Goal: Task Accomplishment & Management: Use online tool/utility

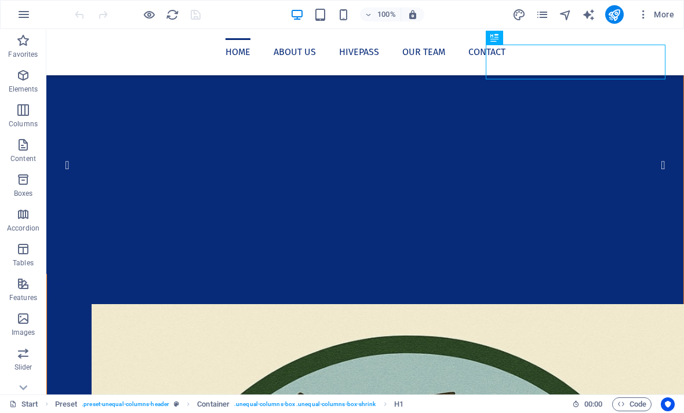
scroll to position [41, 0]
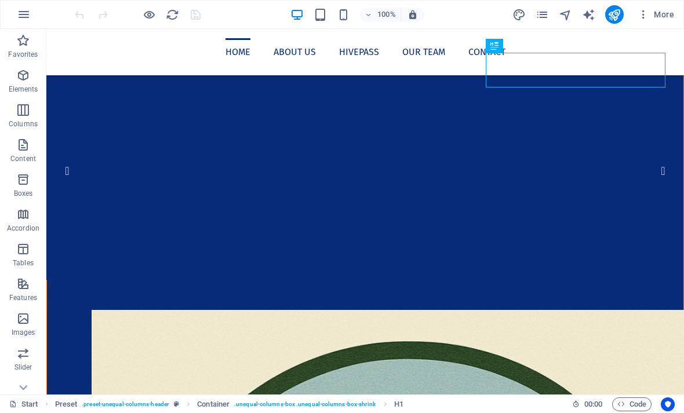
click at [17, 81] on icon "button" at bounding box center [23, 75] width 14 height 14
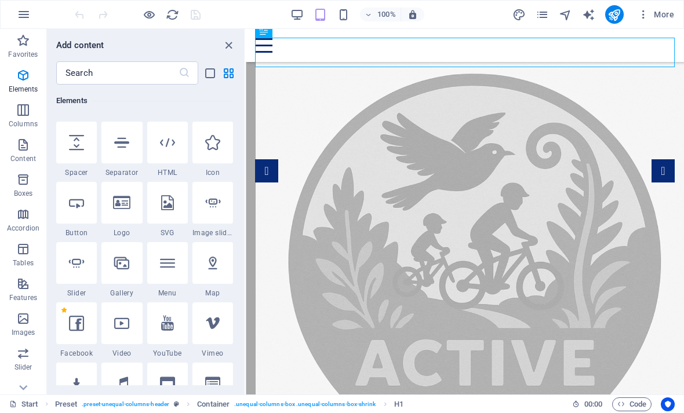
scroll to position [363, 0]
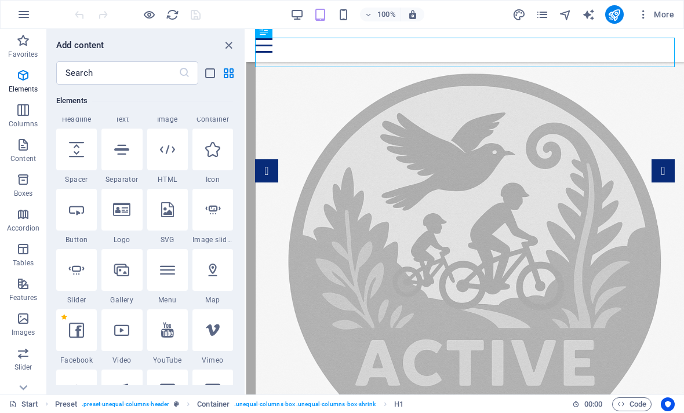
click at [16, 146] on icon "button" at bounding box center [23, 145] width 14 height 14
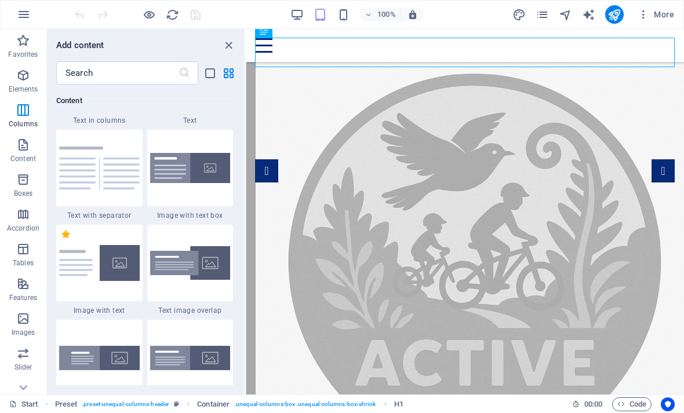
scroll to position [2305, 0]
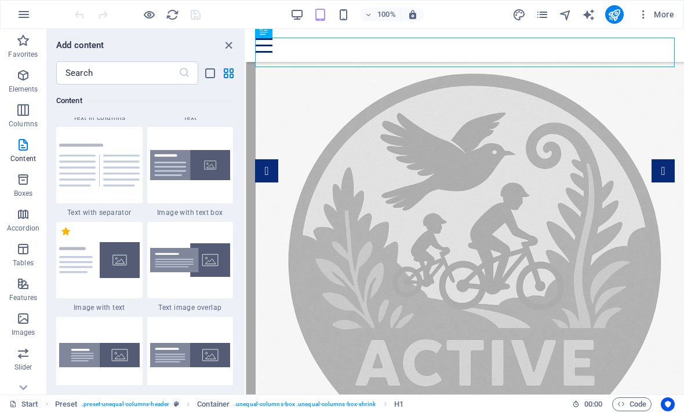
click at [76, 70] on input "text" at bounding box center [117, 72] width 122 height 23
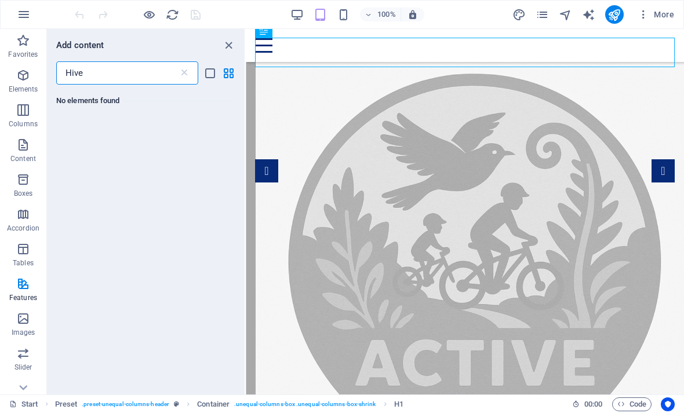
scroll to position [0, 0]
type input "H"
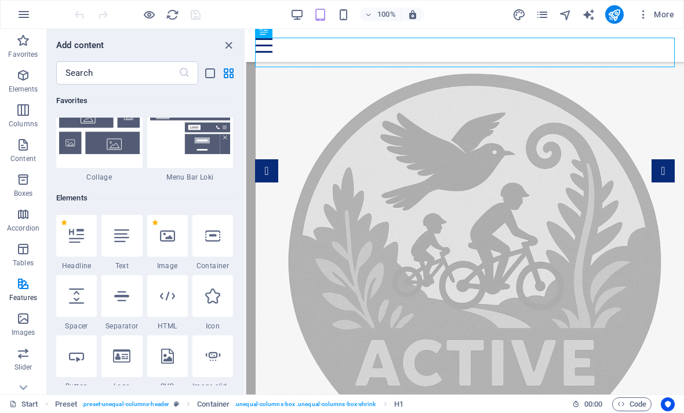
scroll to position [228, 0]
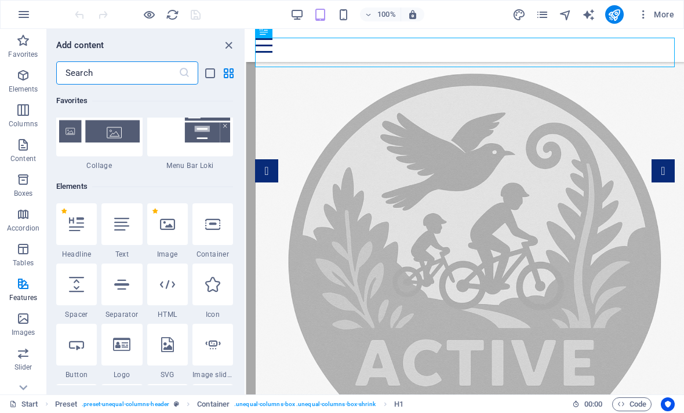
click at [218, 283] on icon at bounding box center [212, 284] width 15 height 15
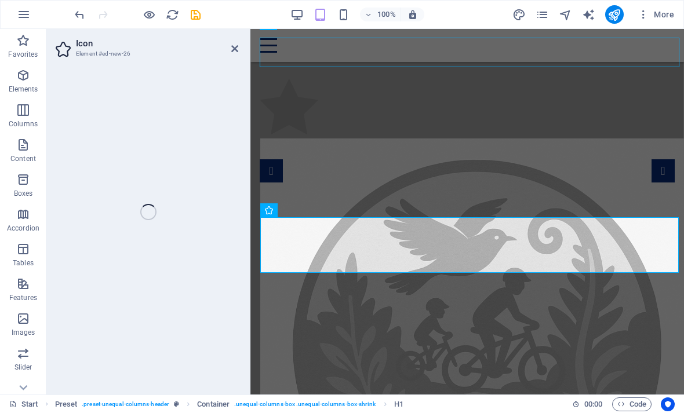
select select "xMidYMid"
select select "px"
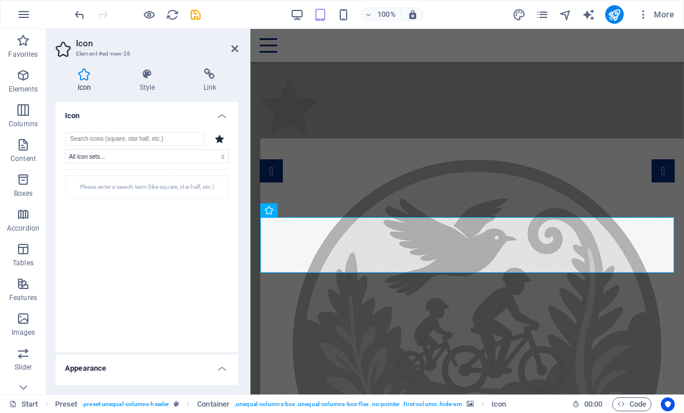
click at [90, 140] on input "search" at bounding box center [135, 139] width 140 height 14
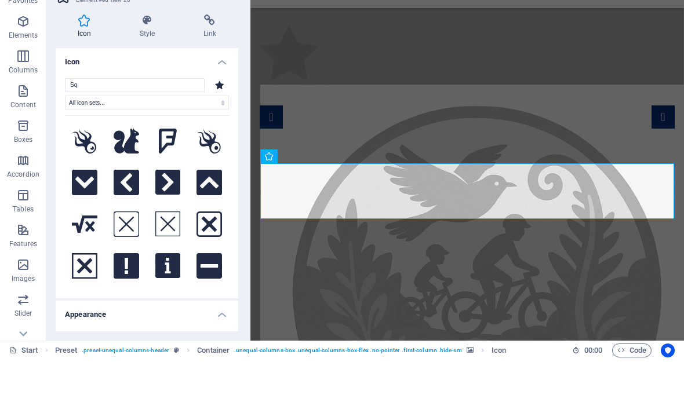
type input "S"
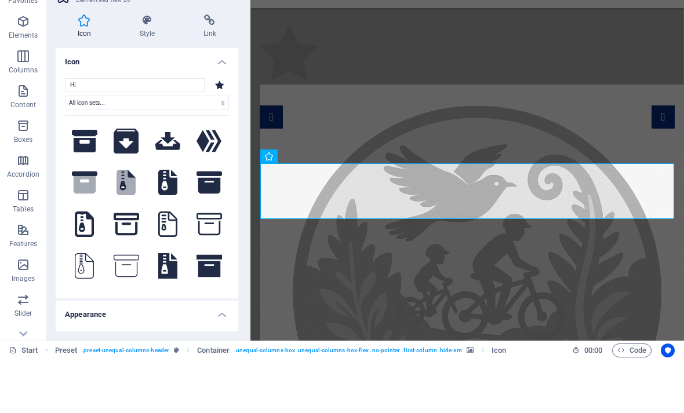
type input "H"
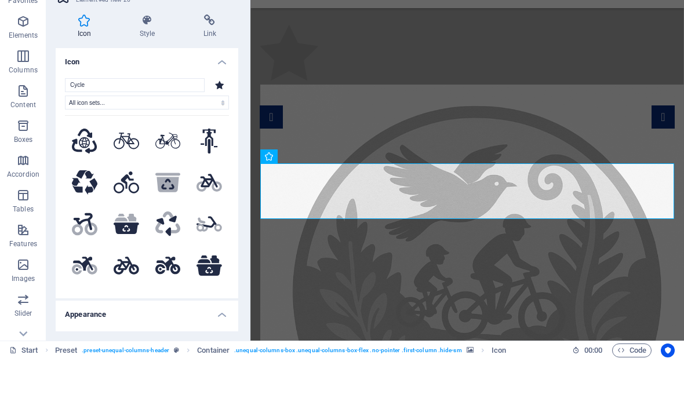
type input "Cycle"
click at [205, 183] on icon at bounding box center [209, 196] width 17 height 26
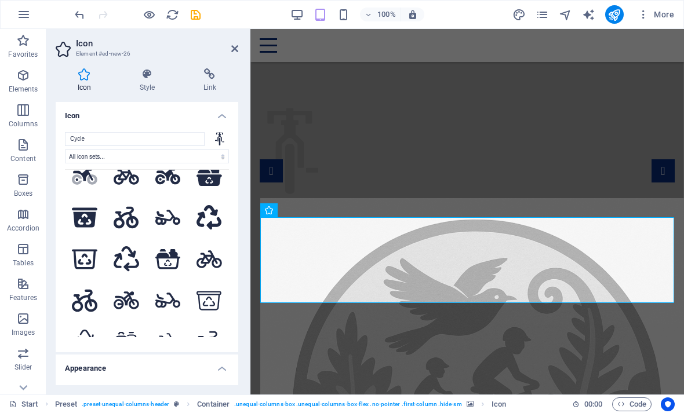
scroll to position [147, 0]
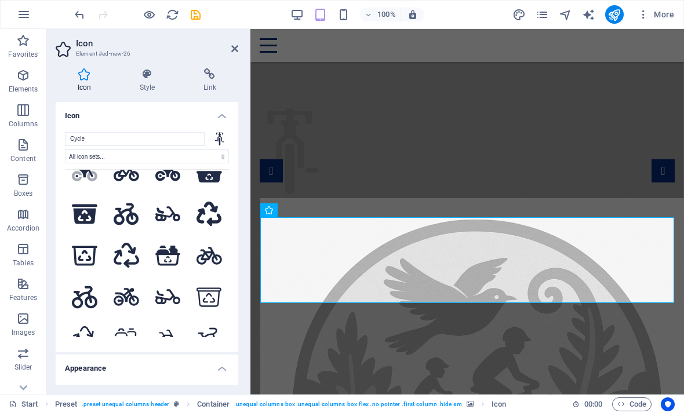
click at [126, 307] on icon at bounding box center [127, 297] width 26 height 20
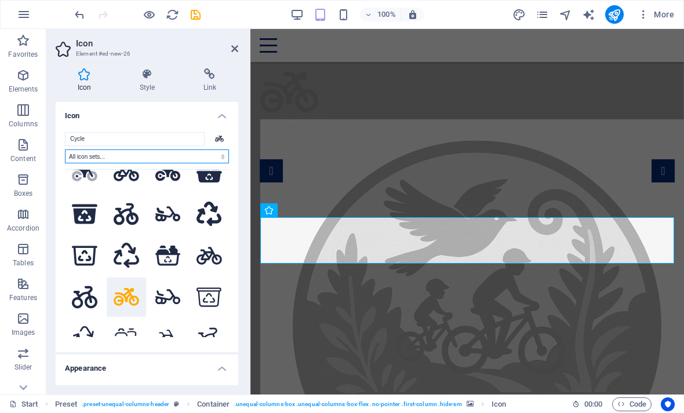
click at [81, 160] on select "All icon sets... IcoFont Ionicons FontAwesome Brands FontAwesome Duotone FontAw…" at bounding box center [147, 157] width 164 height 14
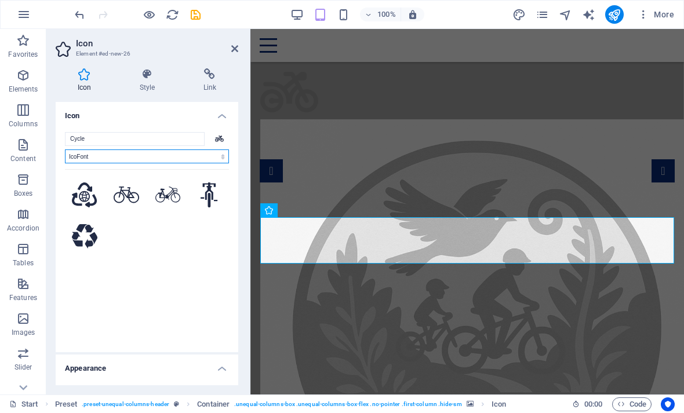
scroll to position [0, 0]
click at [91, 155] on select "All icon sets... IcoFont Ionicons FontAwesome Brands FontAwesome Duotone FontAw…" at bounding box center [147, 157] width 164 height 14
click at [84, 157] on select "All icon sets... IcoFont Ionicons FontAwesome Brands FontAwesome Duotone FontAw…" at bounding box center [147, 157] width 164 height 14
select select "font-awesome-brands"
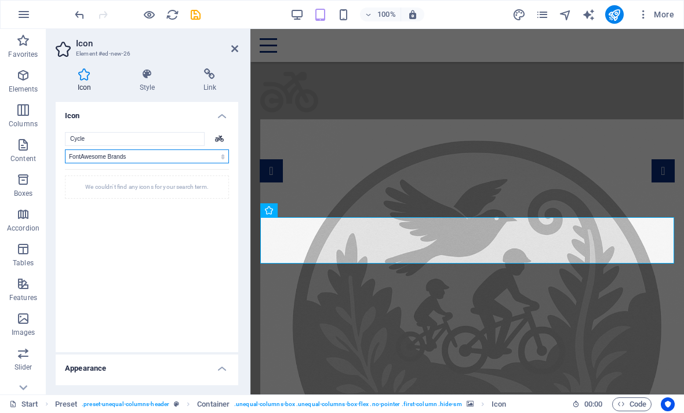
click at [76, 157] on select "All icon sets... IcoFont Ionicons FontAwesome Brands FontAwesome Duotone FontAw…" at bounding box center [147, 157] width 164 height 14
select select
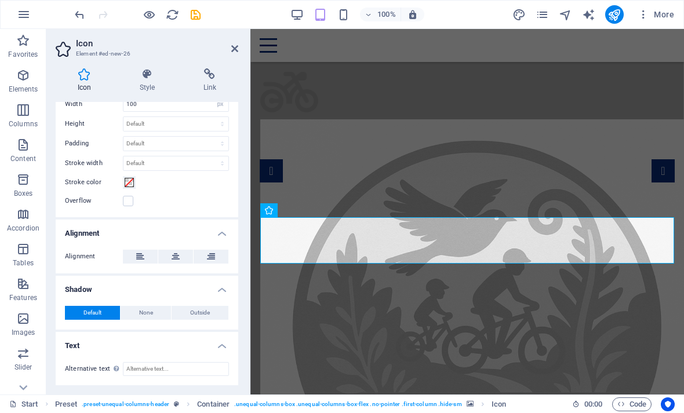
scroll to position [325, 0]
click at [136, 369] on input "Alternative text The alternative text is used by devices that cannot display im…" at bounding box center [176, 370] width 106 height 14
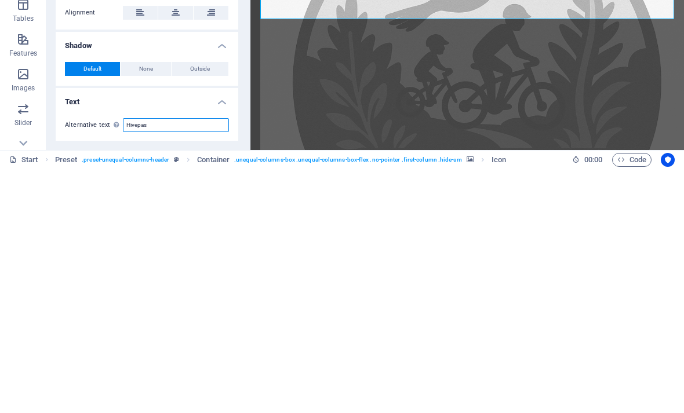
type input "Hivepass"
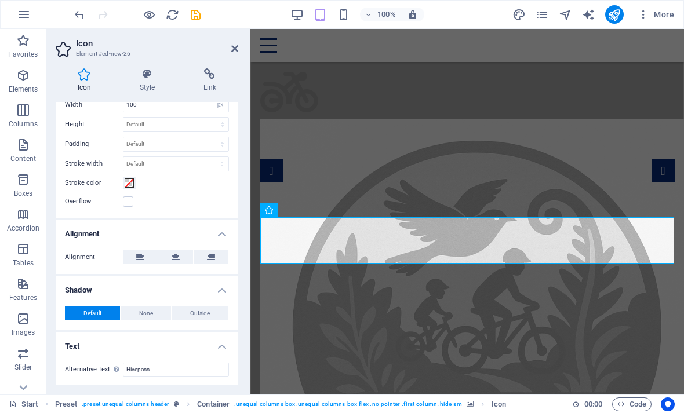
click at [145, 80] on h4 "Style" at bounding box center [150, 80] width 64 height 24
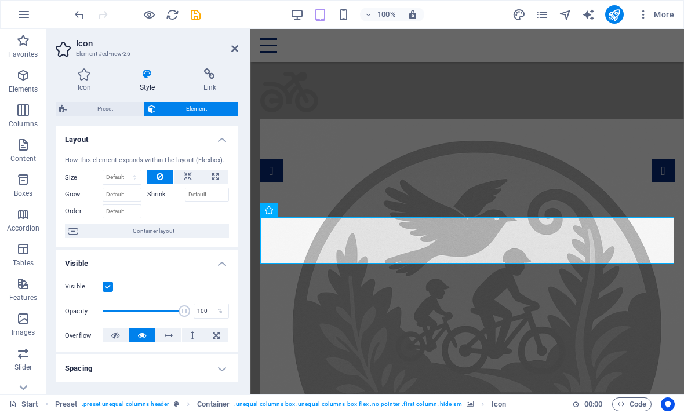
click at [207, 74] on icon at bounding box center [210, 74] width 57 height 12
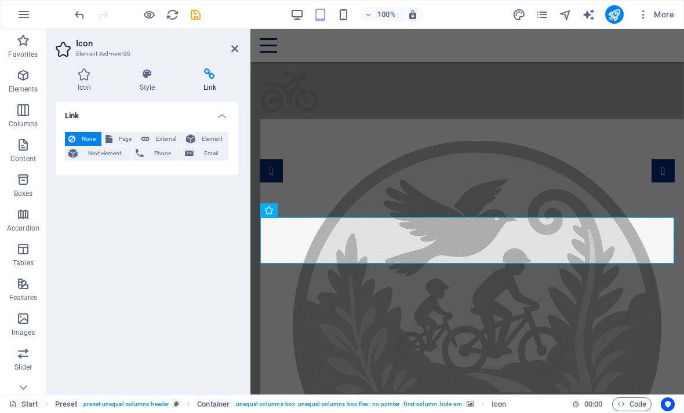
click at [161, 139] on span "External" at bounding box center [166, 139] width 26 height 14
select select "blank"
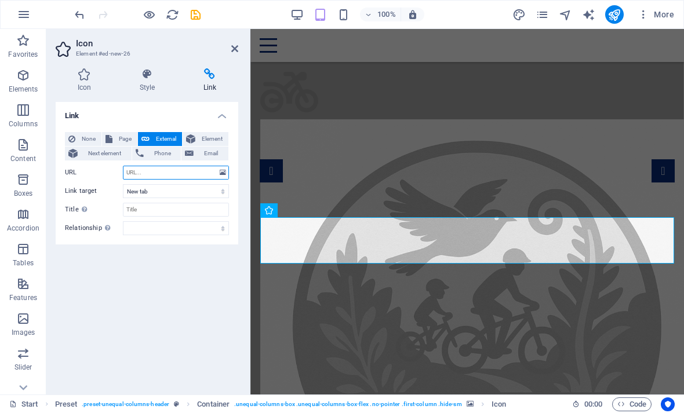
click at [136, 175] on input "URL" at bounding box center [176, 173] width 106 height 14
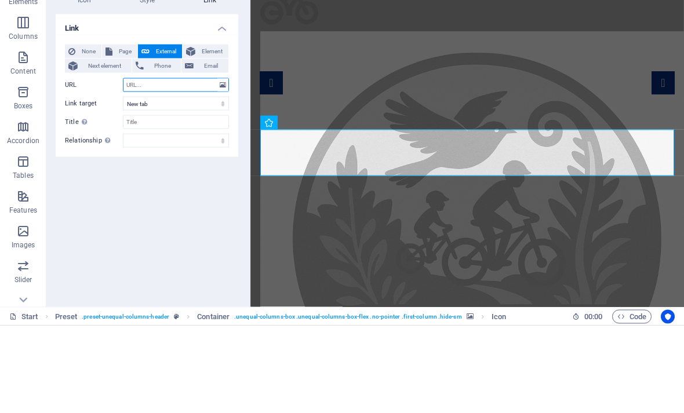
click at [135, 166] on input "URL" at bounding box center [176, 173] width 106 height 14
paste input "[URL][DOMAIN_NAME]"
type input "[URL][DOMAIN_NAME]"
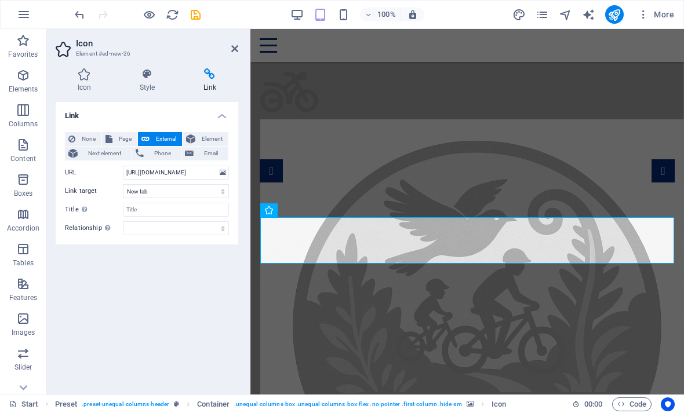
click at [89, 70] on icon at bounding box center [84, 74] width 57 height 12
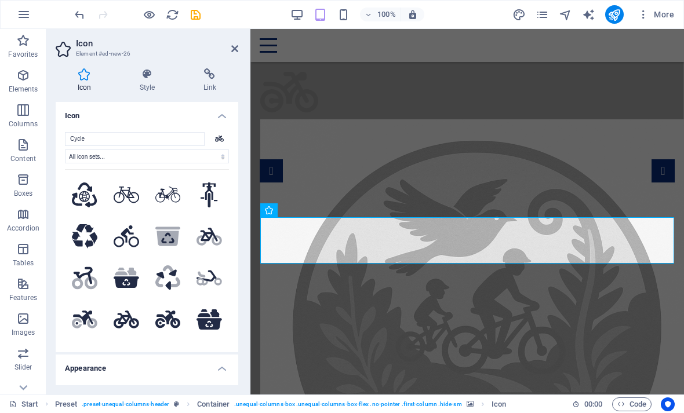
scroll to position [0, 0]
click at [231, 50] on icon at bounding box center [234, 48] width 7 height 9
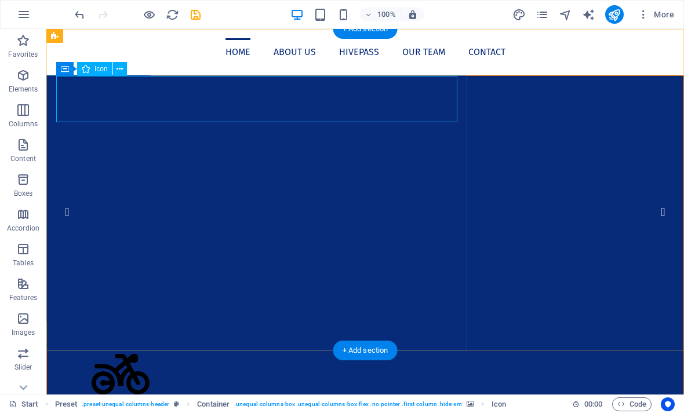
click at [92, 351] on figure "Hivepass" at bounding box center [365, 376] width 547 height 50
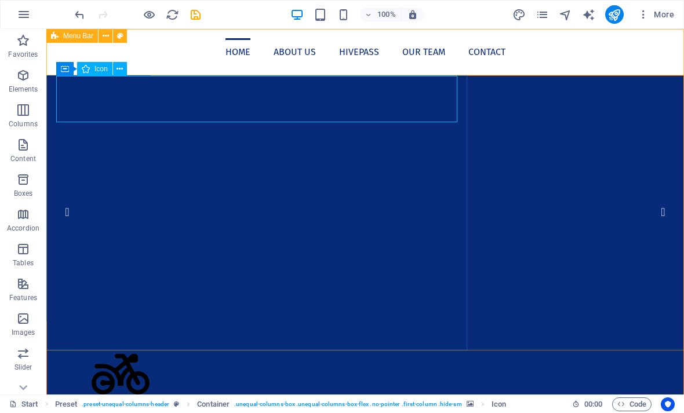
click at [126, 69] on button at bounding box center [120, 69] width 14 height 14
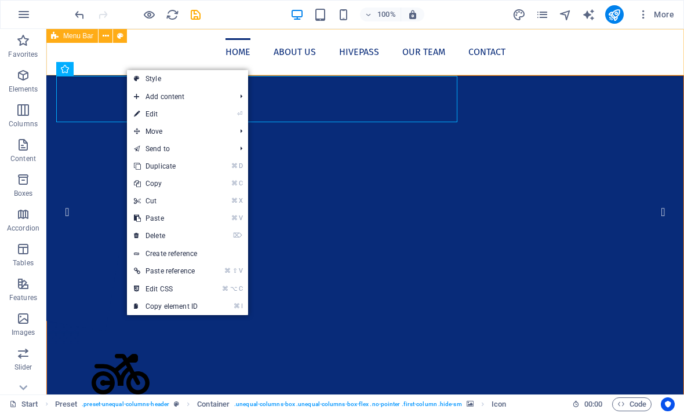
click at [152, 238] on link "⌦ Delete" at bounding box center [166, 235] width 78 height 17
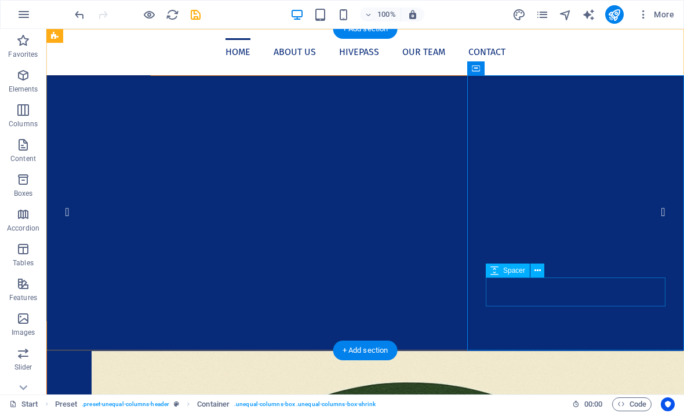
click at [510, 246] on span "Button" at bounding box center [513, 245] width 20 height 7
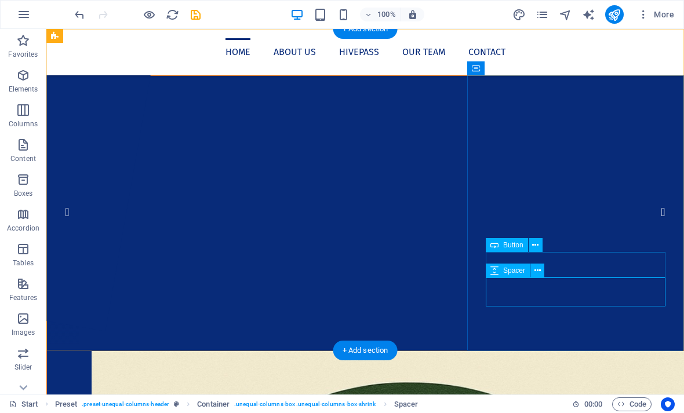
click at [514, 248] on span "Button" at bounding box center [513, 245] width 20 height 7
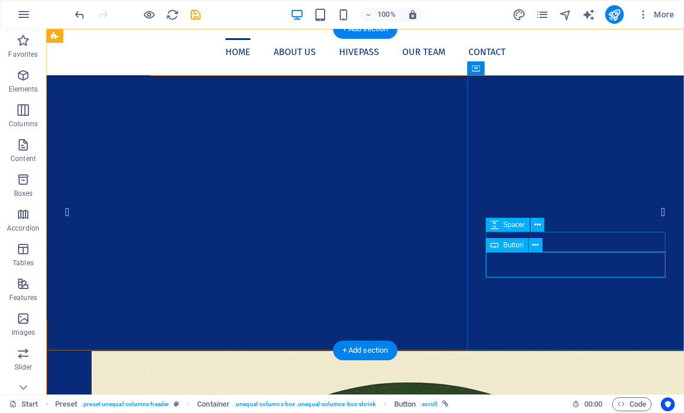
click at [538, 224] on icon at bounding box center [538, 225] width 6 height 12
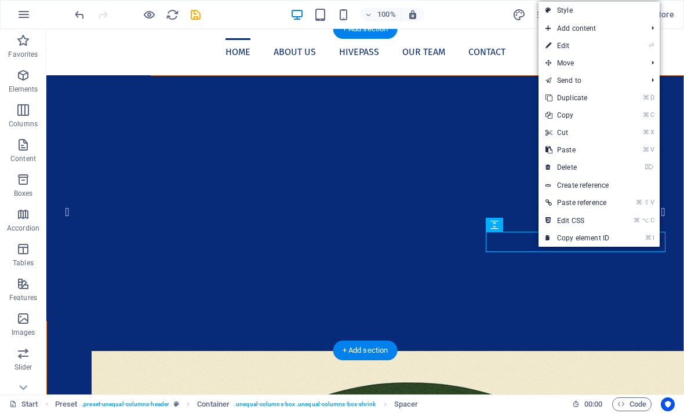
click at [578, 117] on link "⌘ C Copy" at bounding box center [578, 115] width 78 height 17
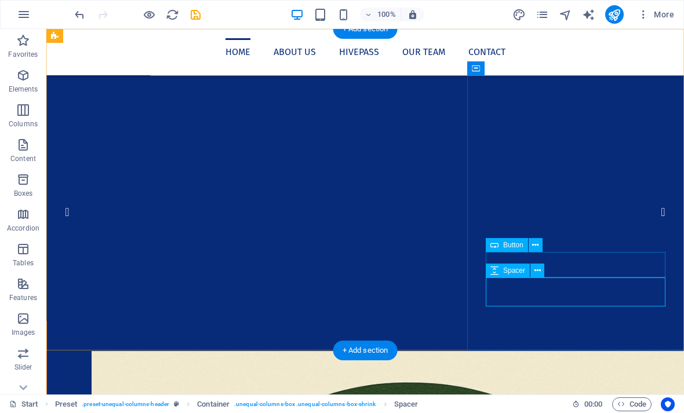
click at [539, 273] on icon at bounding box center [538, 271] width 6 height 12
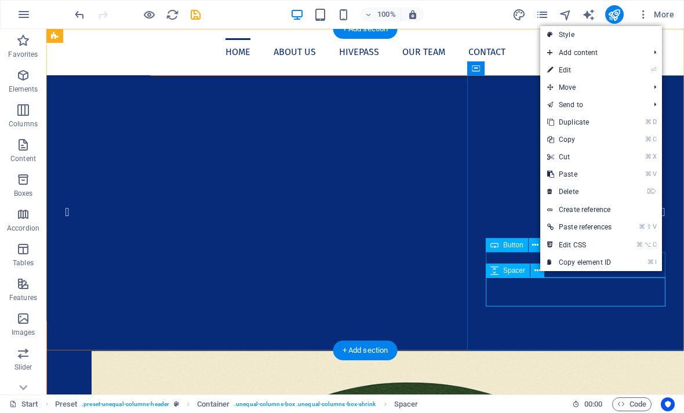
click at [580, 180] on link "⌘ V Paste" at bounding box center [579, 174] width 78 height 17
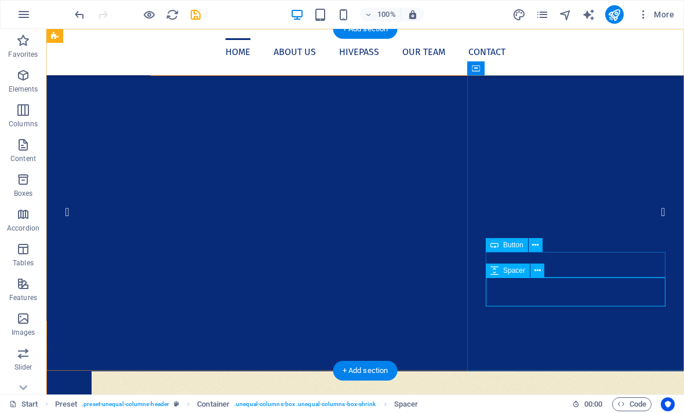
click at [533, 245] on icon at bounding box center [535, 246] width 6 height 12
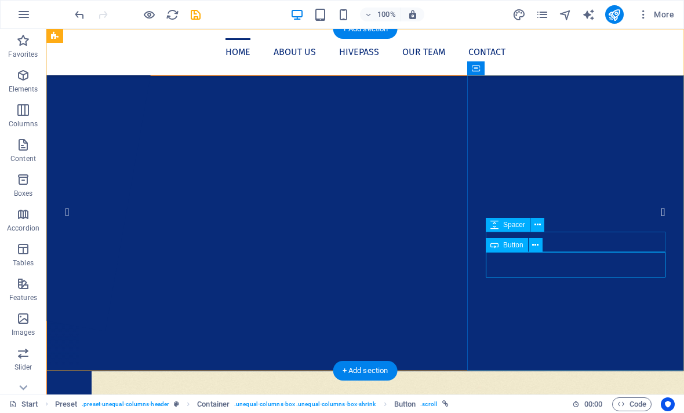
click at [543, 219] on button at bounding box center [538, 225] width 14 height 14
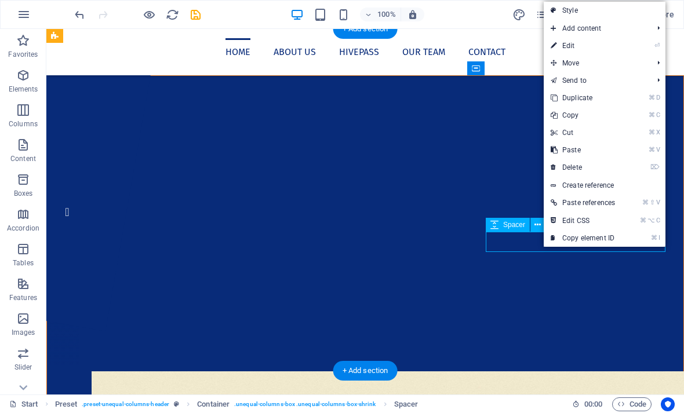
click at [581, 114] on link "⌘ C Copy" at bounding box center [583, 115] width 78 height 17
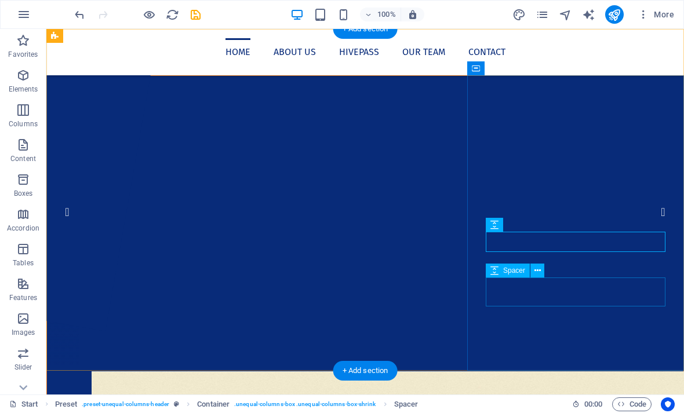
click at [535, 245] on icon at bounding box center [535, 246] width 6 height 12
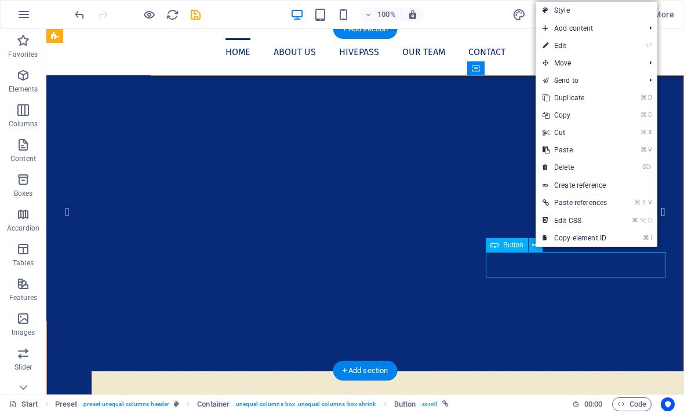
click at [575, 152] on link "⌘ V Paste" at bounding box center [575, 150] width 78 height 17
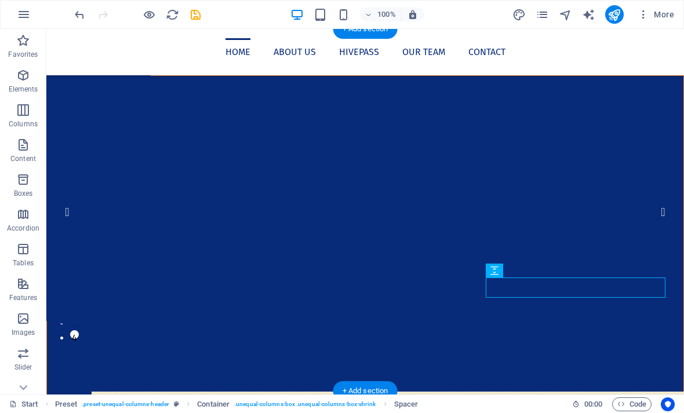
click at [73, 10] on icon "undo" at bounding box center [79, 14] width 13 height 13
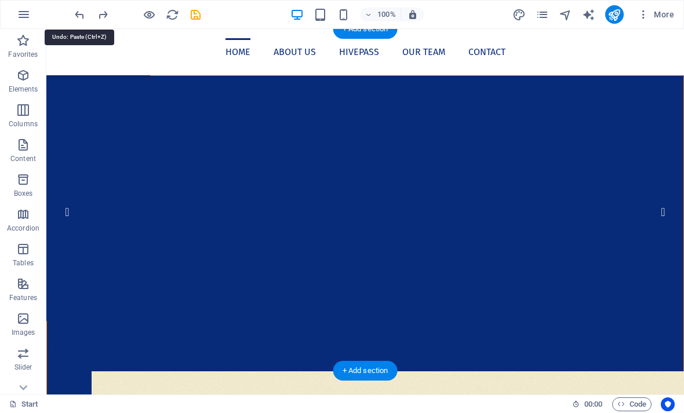
click at [76, 11] on icon "undo" at bounding box center [79, 14] width 13 height 13
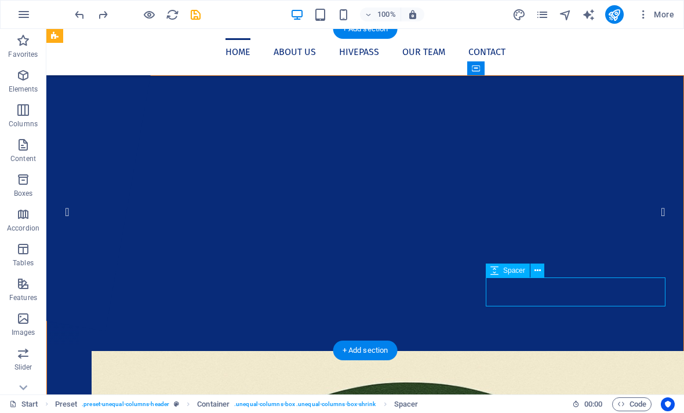
click at [18, 78] on icon "button" at bounding box center [23, 75] width 14 height 14
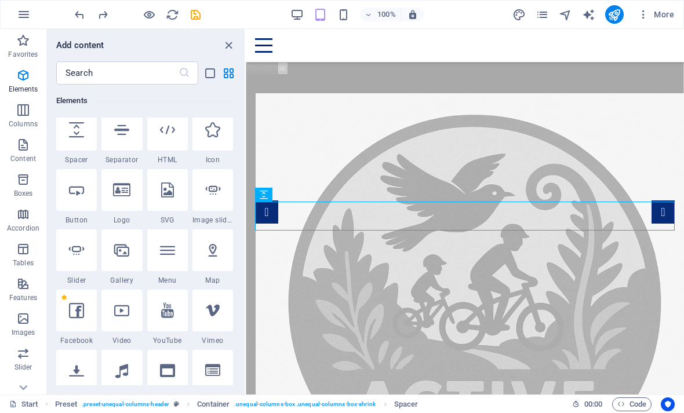
scroll to position [376, 0]
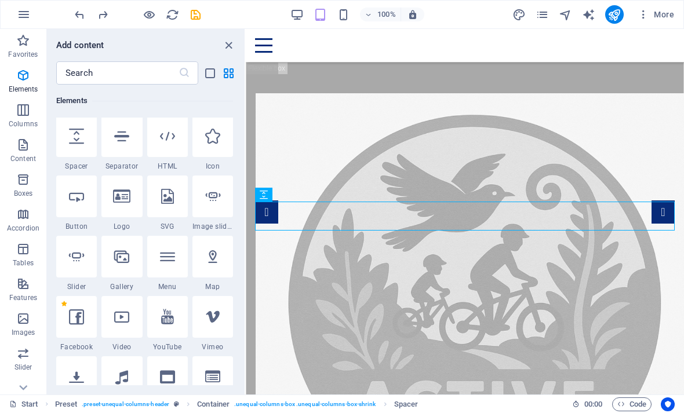
click at [75, 195] on icon at bounding box center [76, 196] width 15 height 15
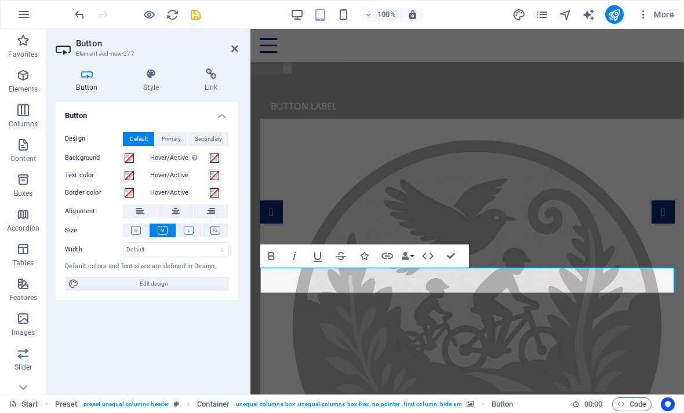
click at [333, 119] on link "Button label" at bounding box center [303, 106] width 87 height 26
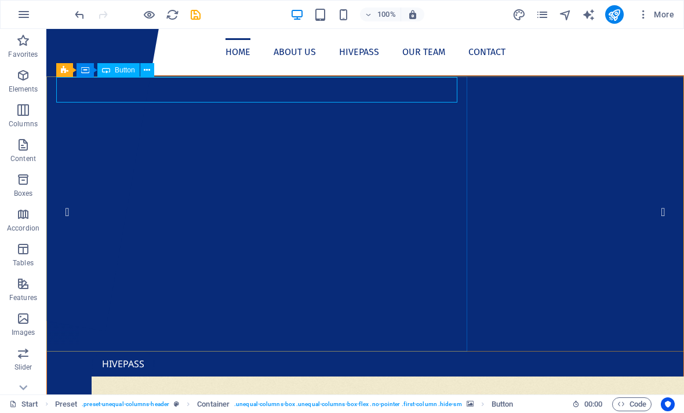
scroll to position [0, 0]
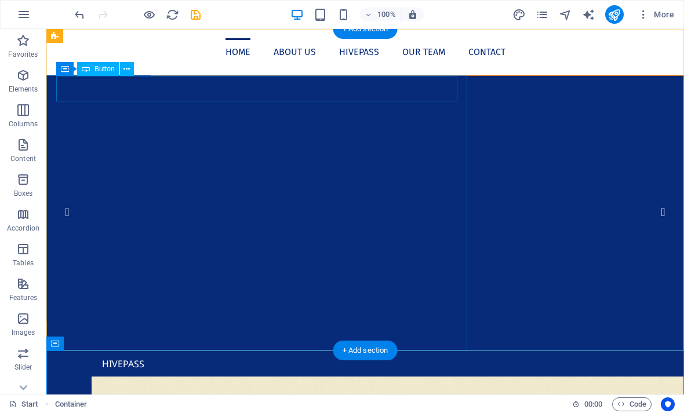
click at [92, 351] on div "Hivepass" at bounding box center [365, 364] width 547 height 26
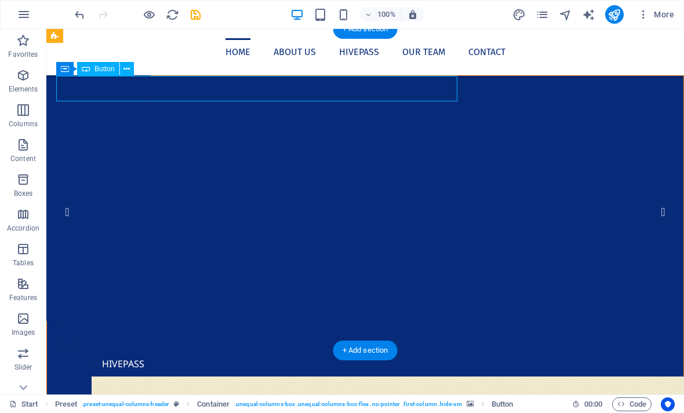
click at [92, 351] on div "Hivepass" at bounding box center [365, 364] width 547 height 26
click at [404, 351] on div "Hivepass" at bounding box center [365, 364] width 547 height 26
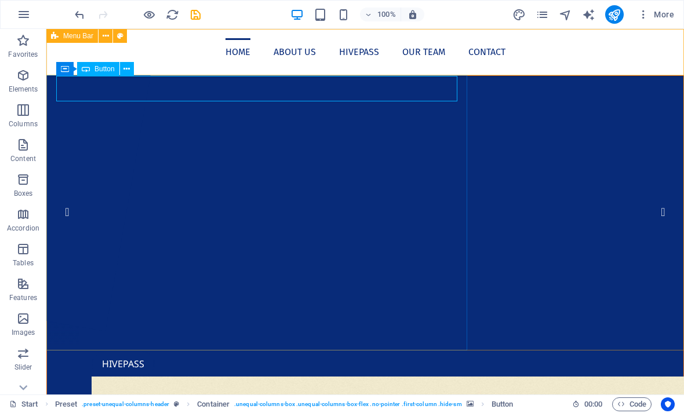
click at [127, 70] on icon at bounding box center [127, 69] width 6 height 12
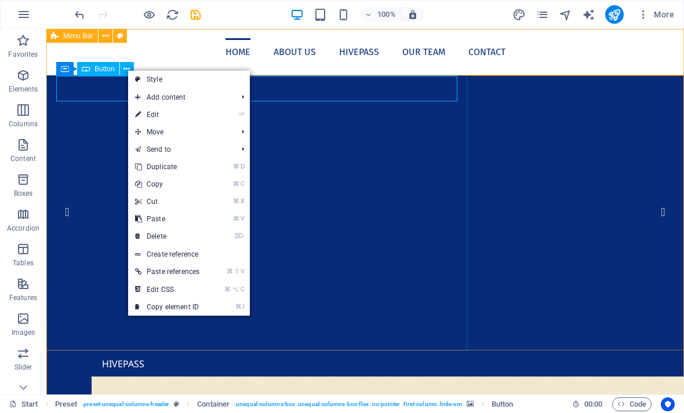
click at [159, 201] on link "⌘ X Cut" at bounding box center [167, 201] width 78 height 17
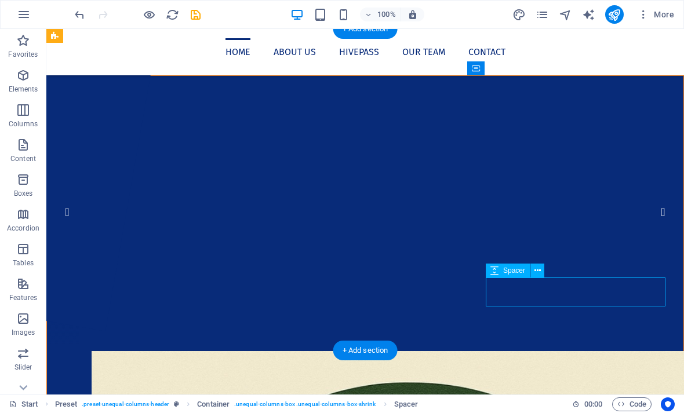
select select "px"
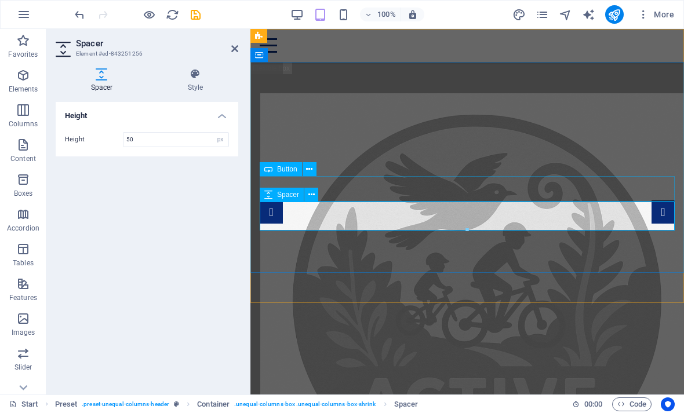
click at [310, 172] on icon at bounding box center [309, 170] width 6 height 12
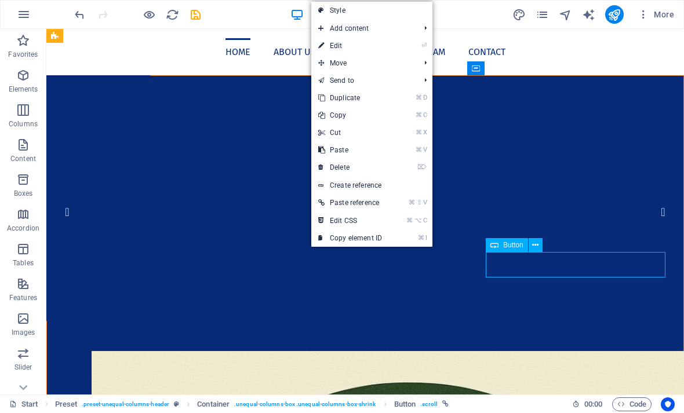
click at [354, 153] on link "⌘ V Paste" at bounding box center [350, 150] width 78 height 17
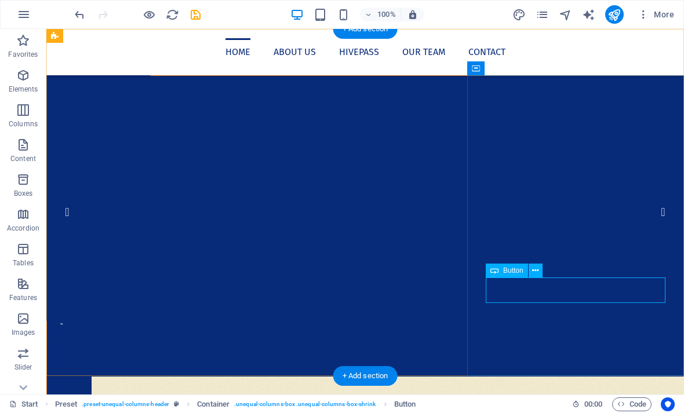
click at [532, 274] on button at bounding box center [536, 271] width 14 height 14
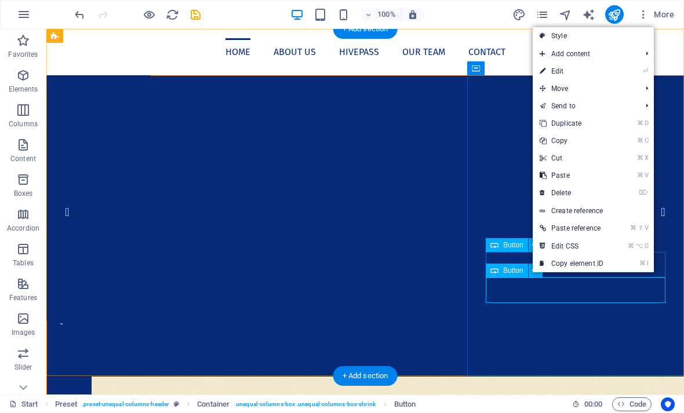
click at [562, 32] on link "Style" at bounding box center [593, 35] width 121 height 17
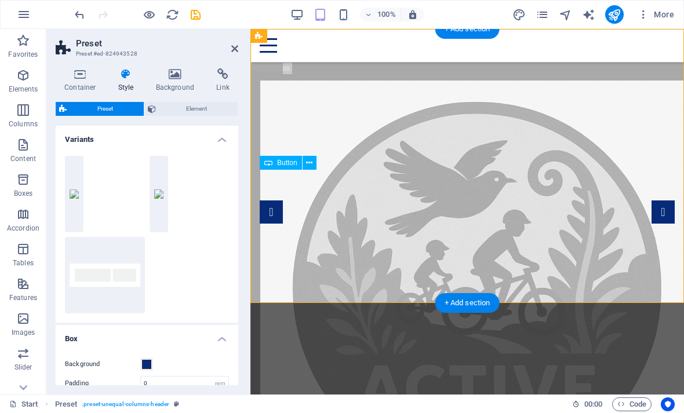
click at [80, 271] on button "Default" at bounding box center [105, 275] width 80 height 77
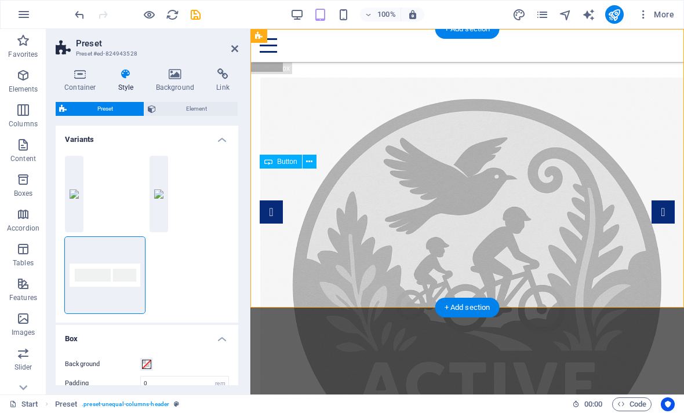
click at [77, 13] on icon "undo" at bounding box center [79, 14] width 13 height 13
type input "66"
click at [78, 16] on icon "undo" at bounding box center [79, 14] width 13 height 13
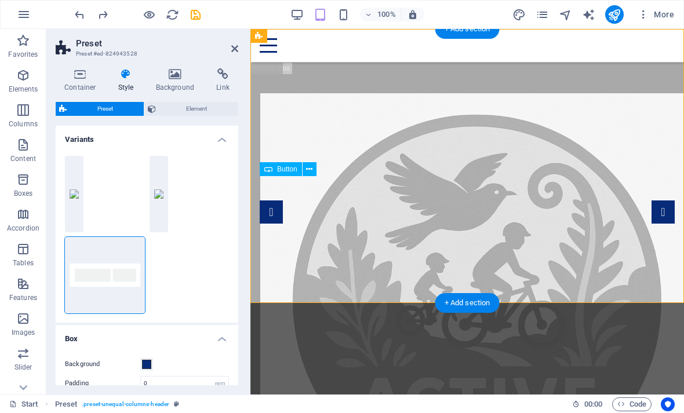
click at [80, 16] on icon "undo" at bounding box center [79, 14] width 13 height 13
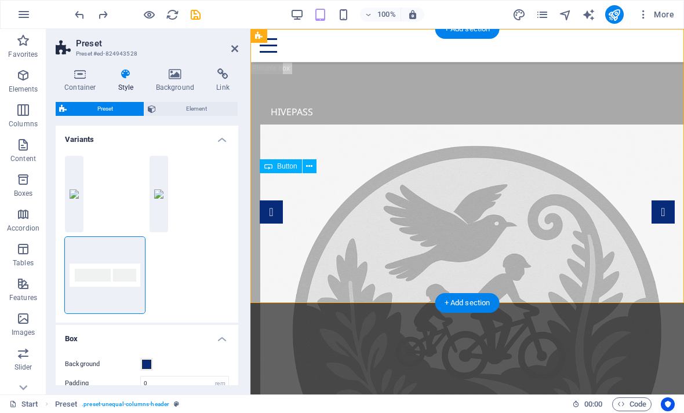
click at [73, 13] on icon "undo" at bounding box center [79, 14] width 13 height 13
click at [328, 125] on div "Button label" at bounding box center [467, 112] width 414 height 26
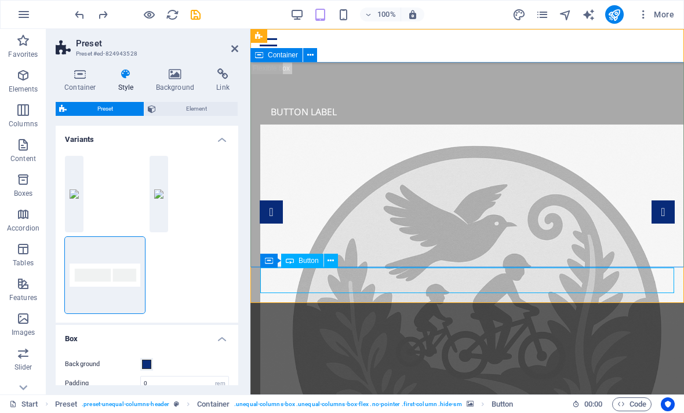
click at [331, 262] on icon at bounding box center [331, 261] width 6 height 12
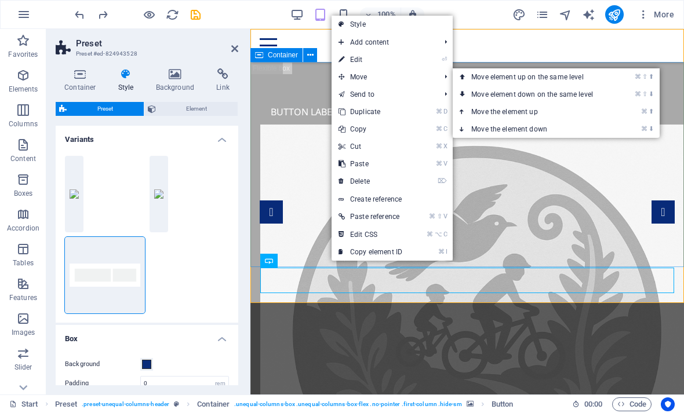
click at [574, 79] on link "⌘ ⇧ ⬆ Move element up on the same level" at bounding box center [535, 76] width 164 height 17
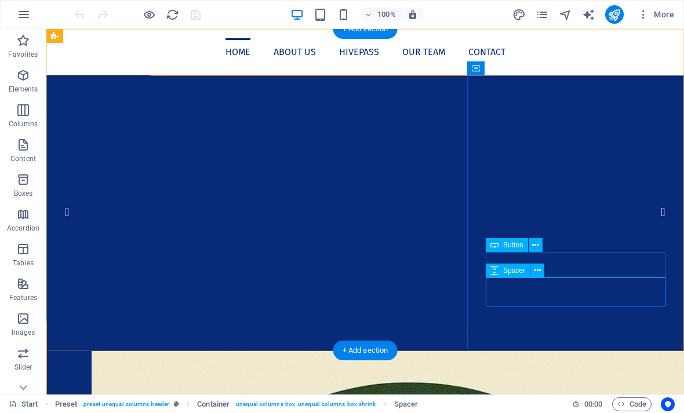
click at [536, 242] on icon at bounding box center [535, 246] width 6 height 12
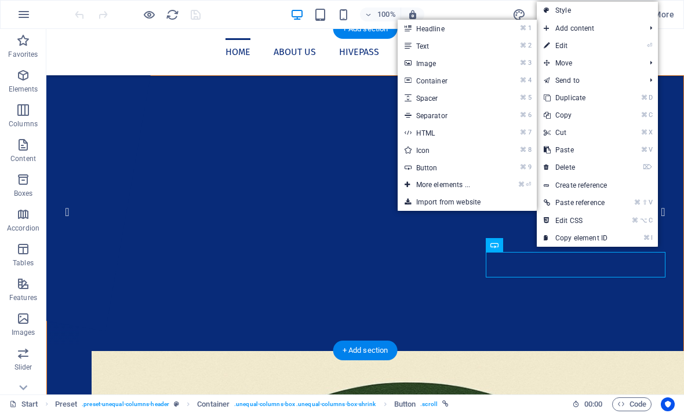
click at [426, 170] on link "⌘ 9 Button" at bounding box center [446, 167] width 96 height 17
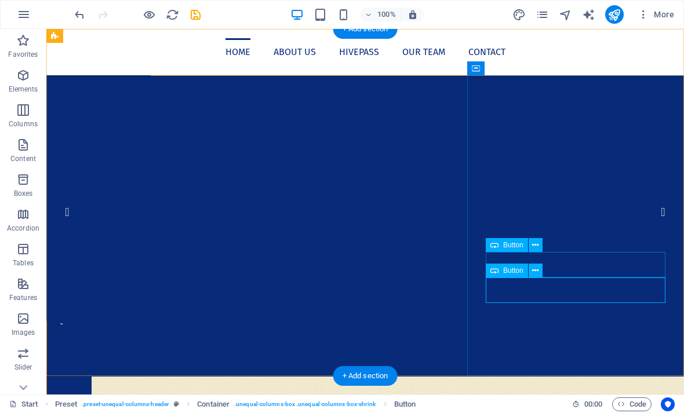
click at [534, 275] on icon at bounding box center [535, 271] width 6 height 12
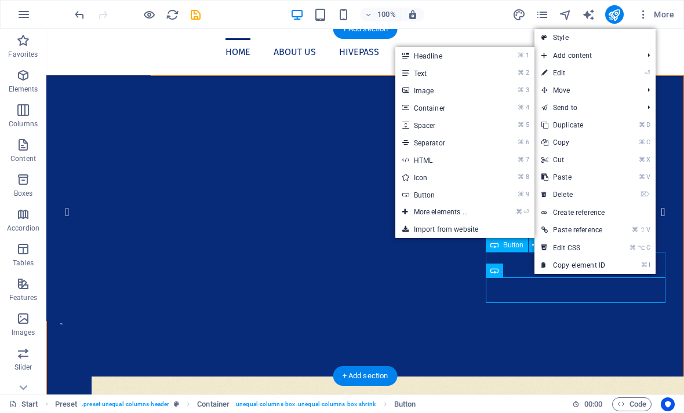
click at [513, 125] on li "⌘ 5 Spacer" at bounding box center [465, 125] width 139 height 17
click at [477, 124] on link "⌘ 5 Spacer" at bounding box center [444, 125] width 96 height 17
select select "px"
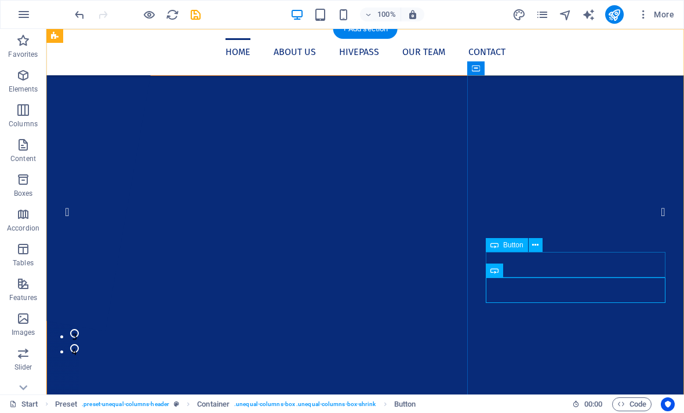
click at [534, 246] on icon at bounding box center [535, 246] width 6 height 12
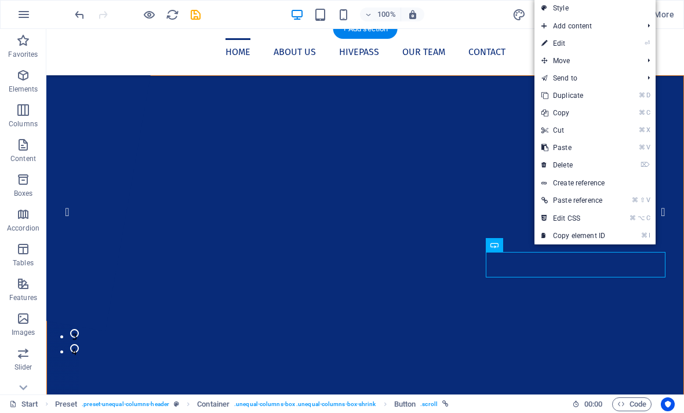
click at [569, 129] on link "⌘ X Cut" at bounding box center [574, 130] width 78 height 17
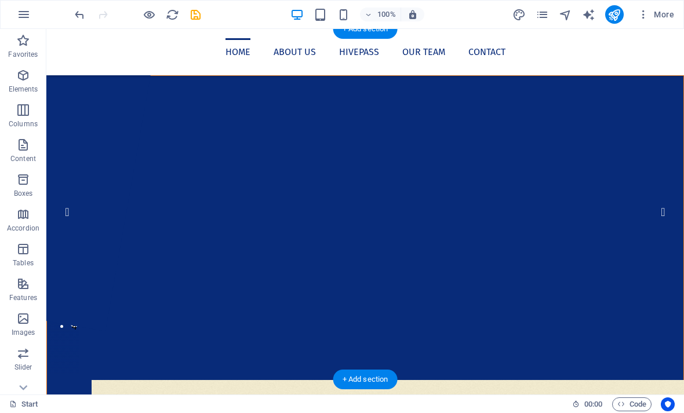
click at [80, 21] on icon "undo" at bounding box center [79, 14] width 13 height 13
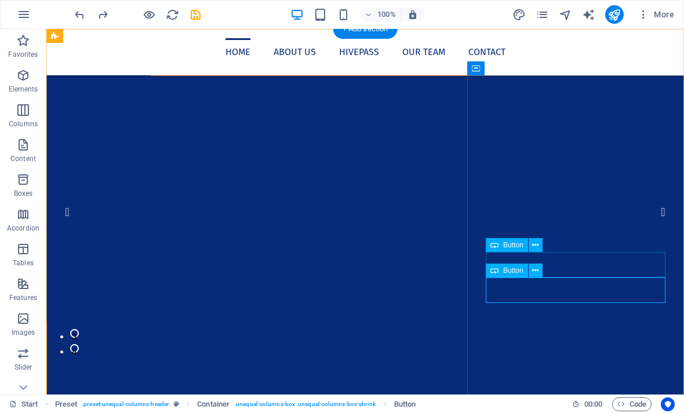
click at [531, 246] on button at bounding box center [536, 245] width 14 height 14
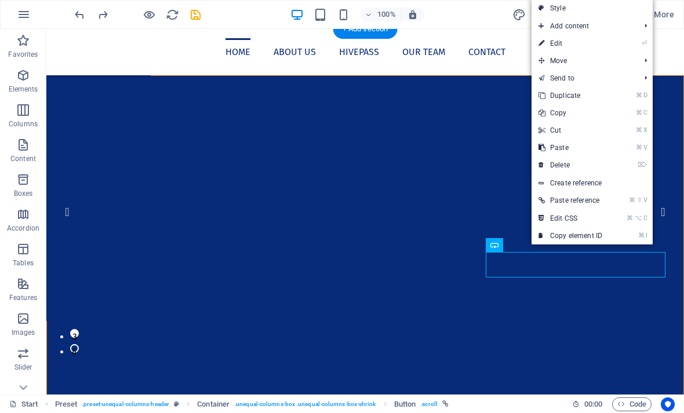
click at [575, 132] on link "⌘ X Cut" at bounding box center [571, 130] width 78 height 17
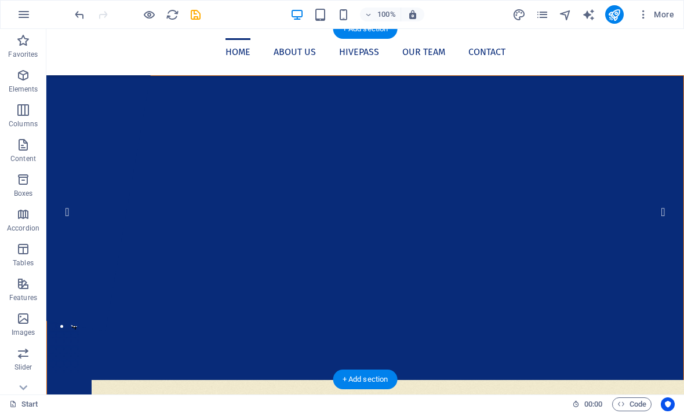
click at [81, 10] on icon "undo" at bounding box center [79, 14] width 13 height 13
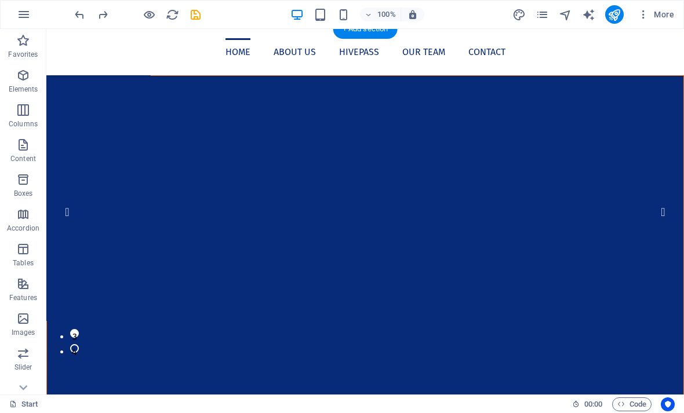
click at [74, 21] on icon "undo" at bounding box center [79, 14] width 13 height 13
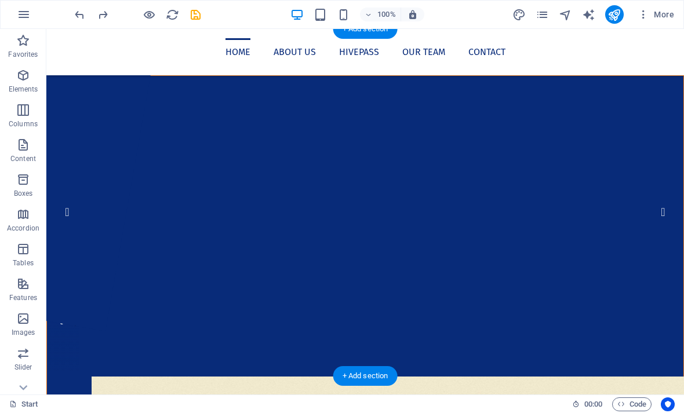
click at [79, 20] on icon "undo" at bounding box center [79, 14] width 13 height 13
click at [79, 21] on icon "undo" at bounding box center [79, 14] width 13 height 13
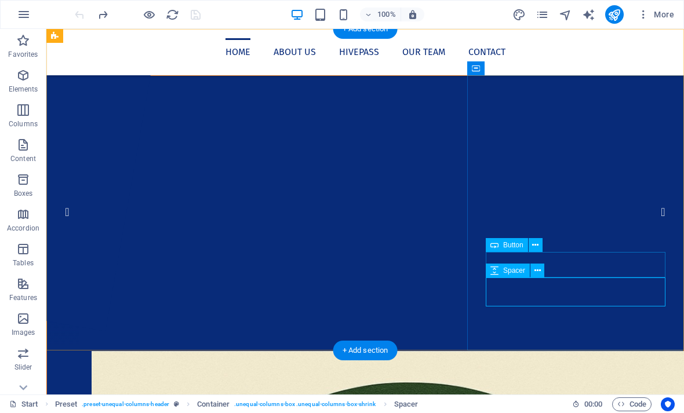
click at [535, 249] on icon at bounding box center [535, 246] width 6 height 12
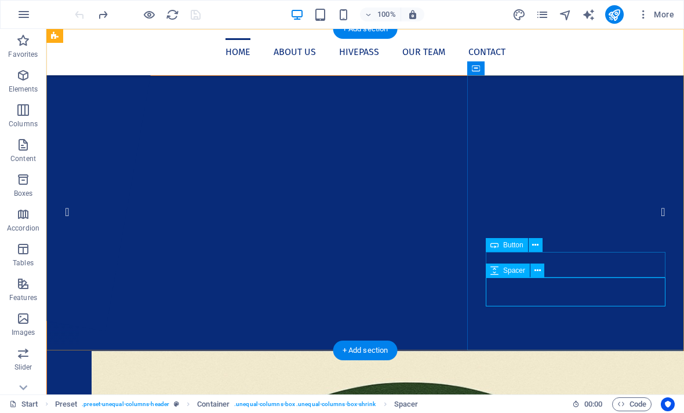
click at [535, 243] on icon at bounding box center [535, 246] width 6 height 12
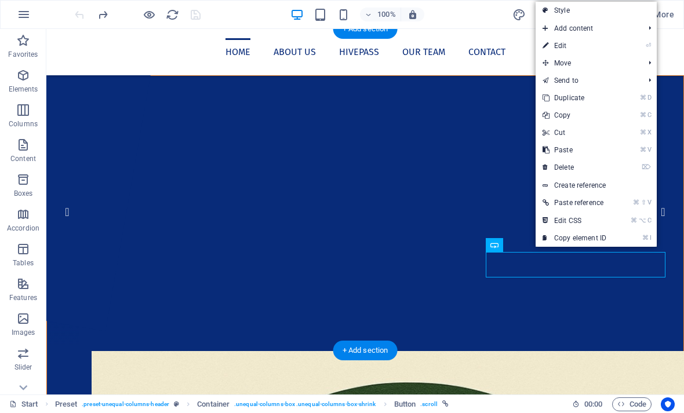
click at [576, 119] on link "⌘ C Copy" at bounding box center [575, 115] width 78 height 17
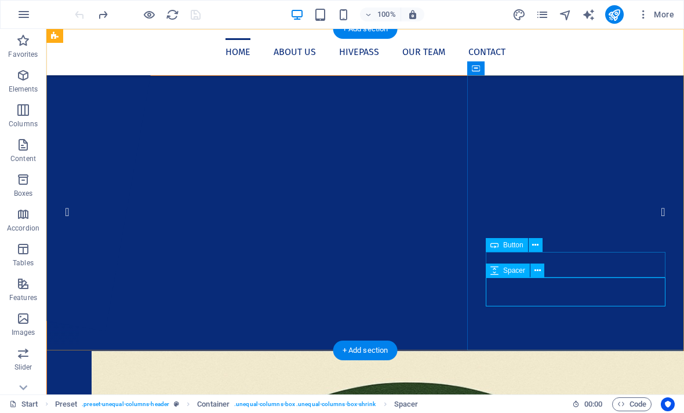
click at [539, 246] on button at bounding box center [536, 245] width 14 height 14
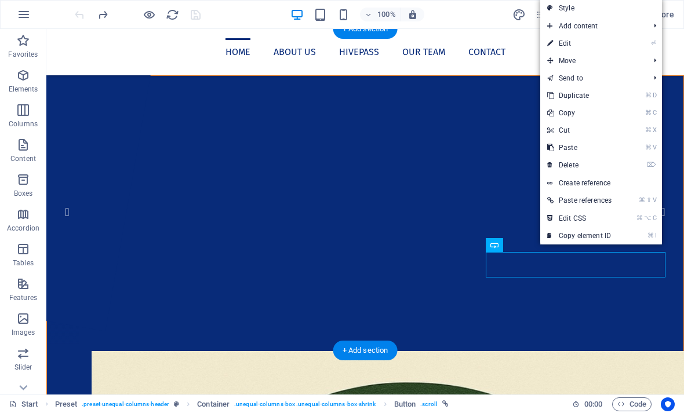
click at [583, 151] on link "⌘ V Paste" at bounding box center [579, 147] width 78 height 17
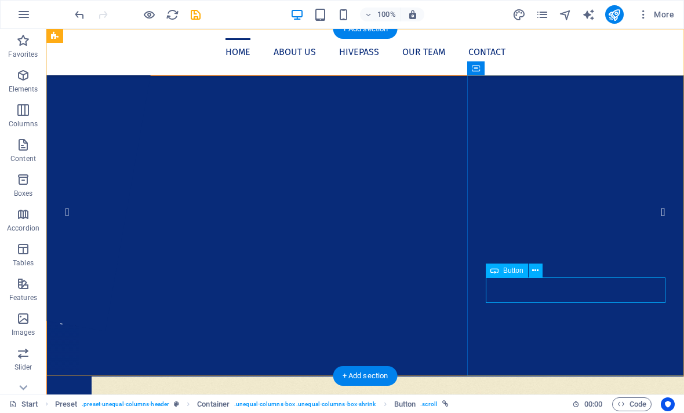
click at [540, 244] on button at bounding box center [536, 245] width 14 height 14
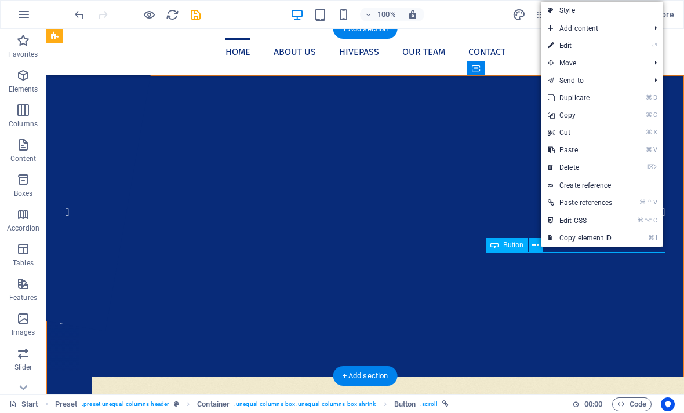
click at [565, 40] on link "⏎ Edit" at bounding box center [580, 45] width 78 height 17
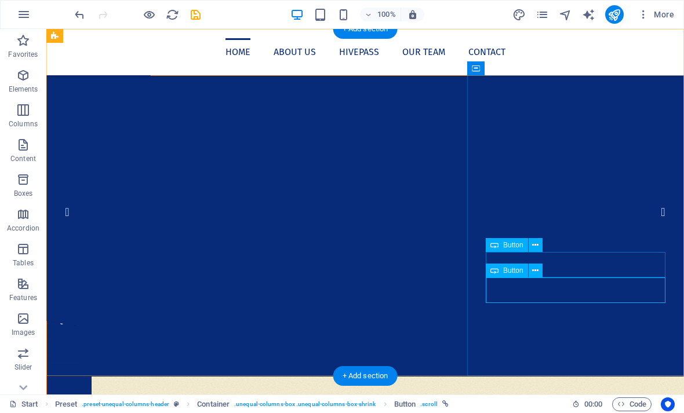
click at [531, 244] on button at bounding box center [536, 245] width 14 height 14
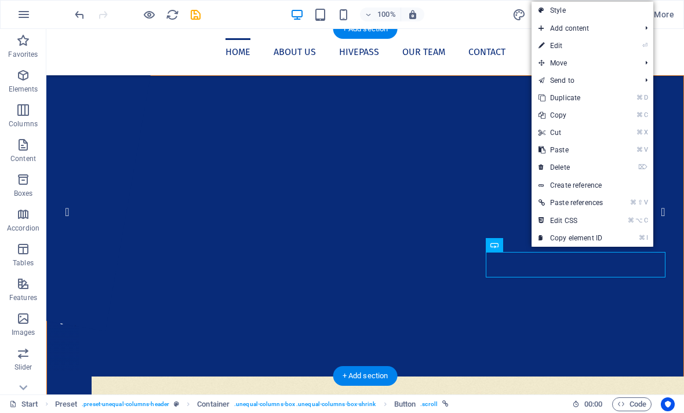
click at [563, 47] on link "⏎ Edit" at bounding box center [571, 45] width 78 height 17
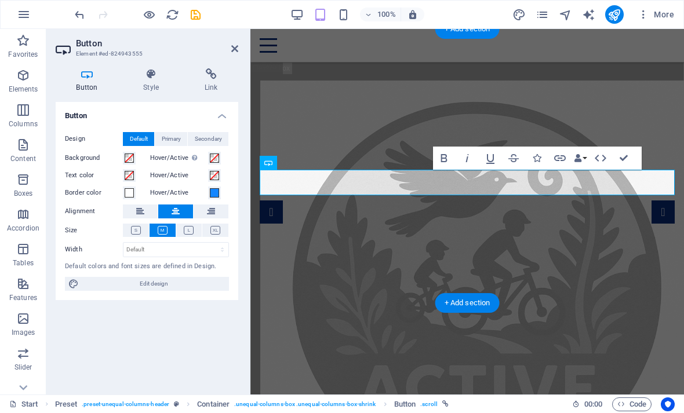
click at [201, 79] on icon at bounding box center [211, 74] width 55 height 12
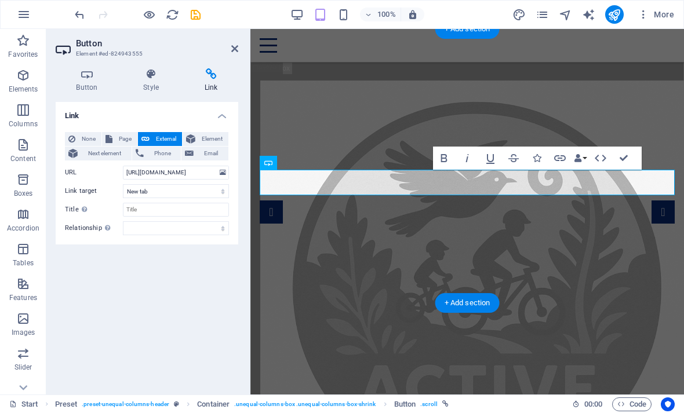
click at [232, 50] on icon at bounding box center [234, 48] width 7 height 9
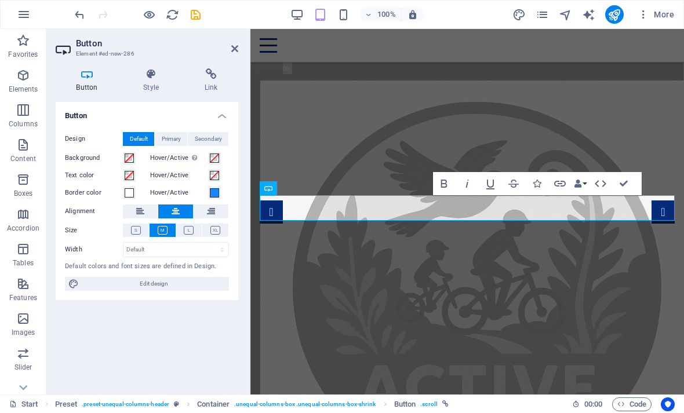
click at [213, 79] on icon at bounding box center [211, 74] width 55 height 12
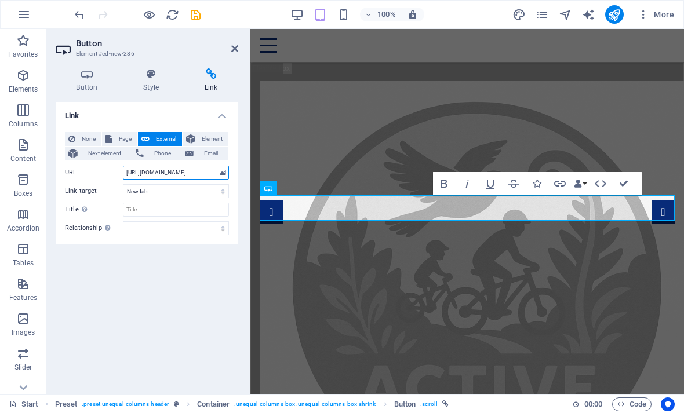
click at [205, 172] on input "https://www.facebook.com/profile.php?id=61576020892342" at bounding box center [176, 173] width 106 height 14
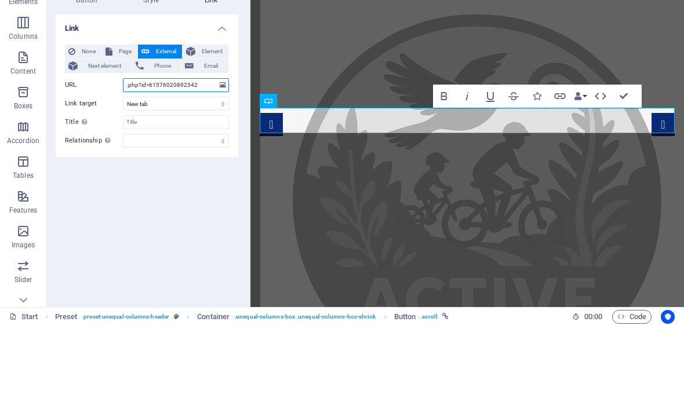
click at [197, 166] on input ".php?id=61576020892342" at bounding box center [176, 173] width 106 height 14
type input "."
paste input "[URL][DOMAIN_NAME]"
type input "[URL][DOMAIN_NAME]"
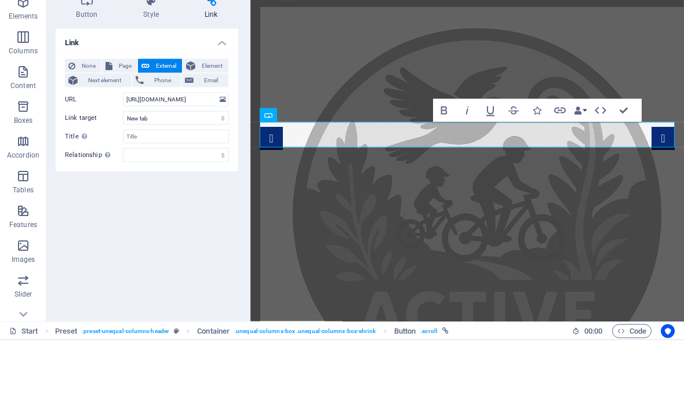
click at [85, 68] on h4 "Button" at bounding box center [89, 80] width 67 height 24
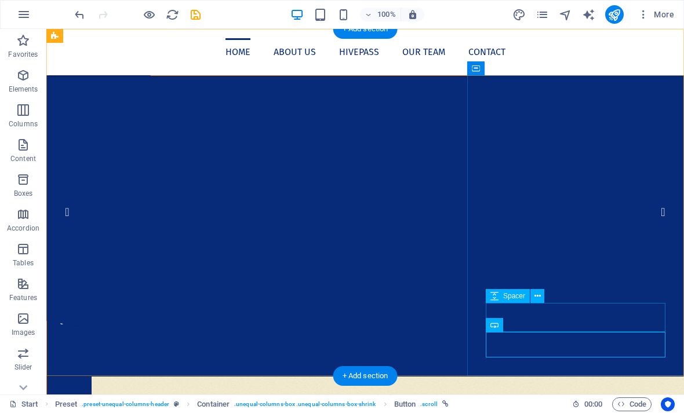
click at [536, 275] on icon at bounding box center [535, 271] width 6 height 12
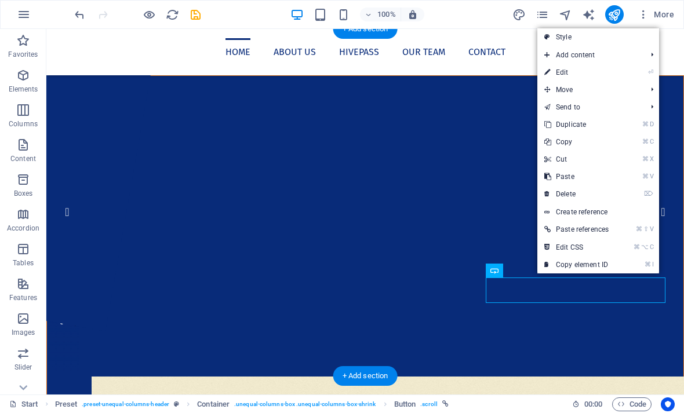
click at [578, 195] on link "⌦ Delete" at bounding box center [577, 194] width 78 height 17
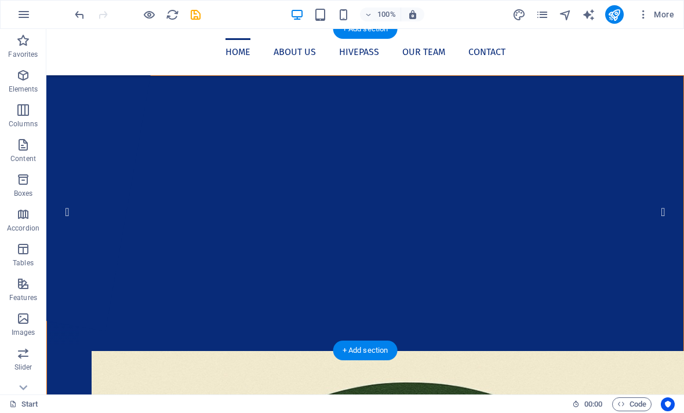
click at [81, 13] on icon "undo" at bounding box center [79, 14] width 13 height 13
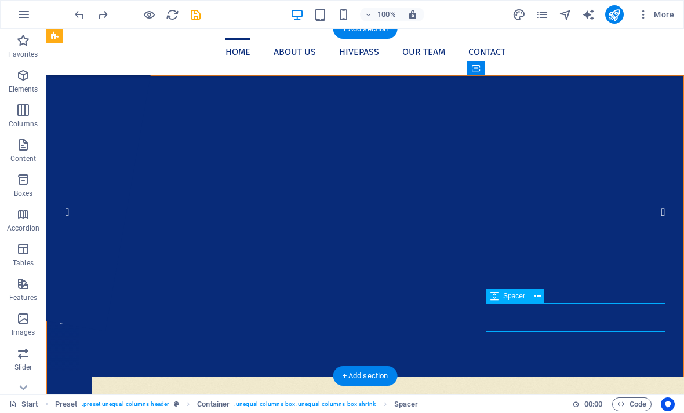
select select "px"
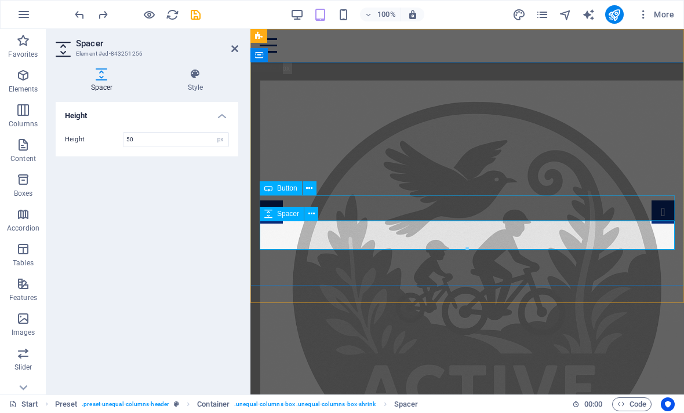
click at [311, 215] on icon at bounding box center [312, 214] width 6 height 12
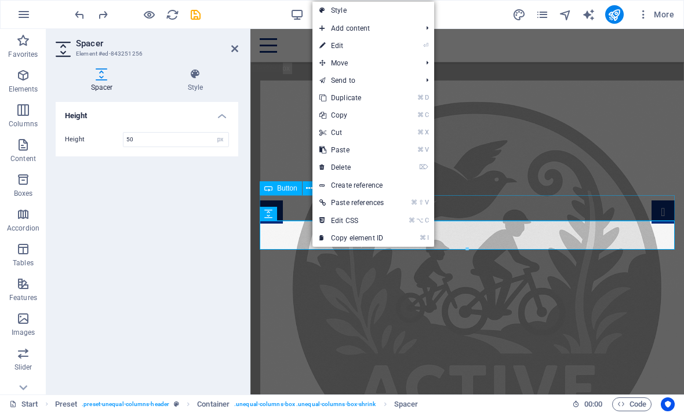
click at [364, 170] on link "⌦ Delete" at bounding box center [352, 167] width 78 height 17
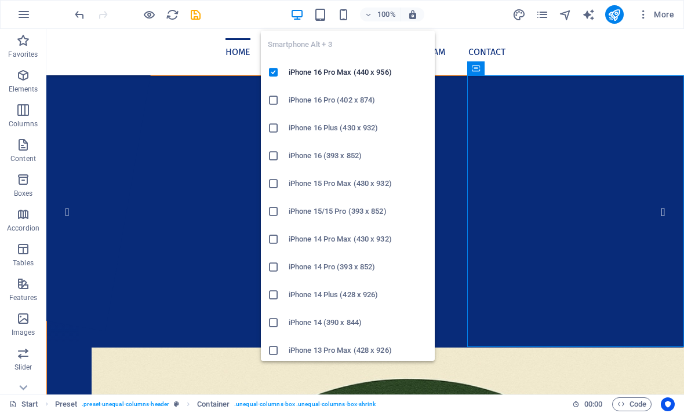
click at [318, 74] on h6 "iPhone 16 Pro Max (440 x 956)" at bounding box center [358, 73] width 139 height 14
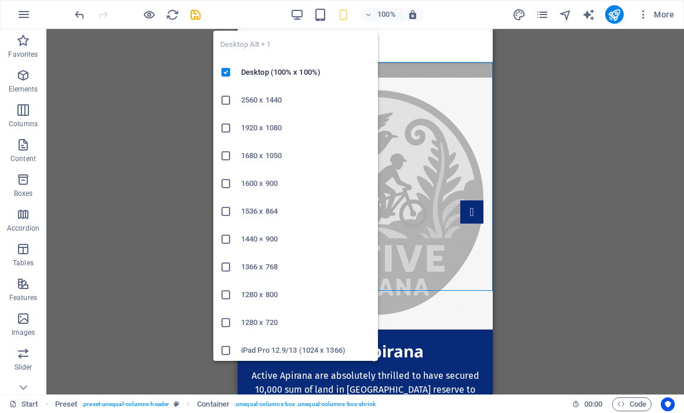
click at [254, 81] on li "Desktop (100% x 100%)" at bounding box center [295, 73] width 165 height 28
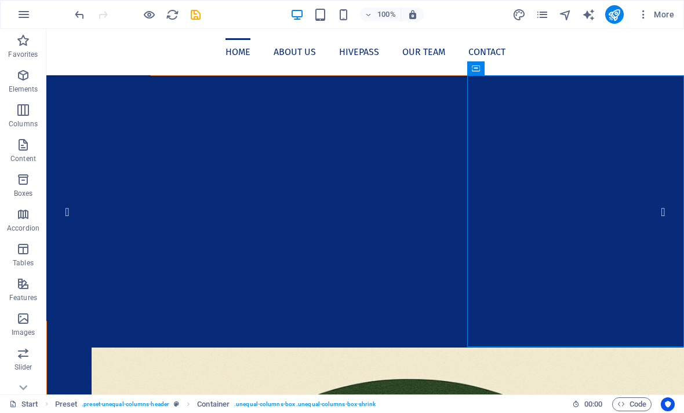
click at [618, 17] on icon "publish" at bounding box center [614, 14] width 13 height 13
checkbox input "false"
